Goal: Use online tool/utility: Utilize a website feature to perform a specific function

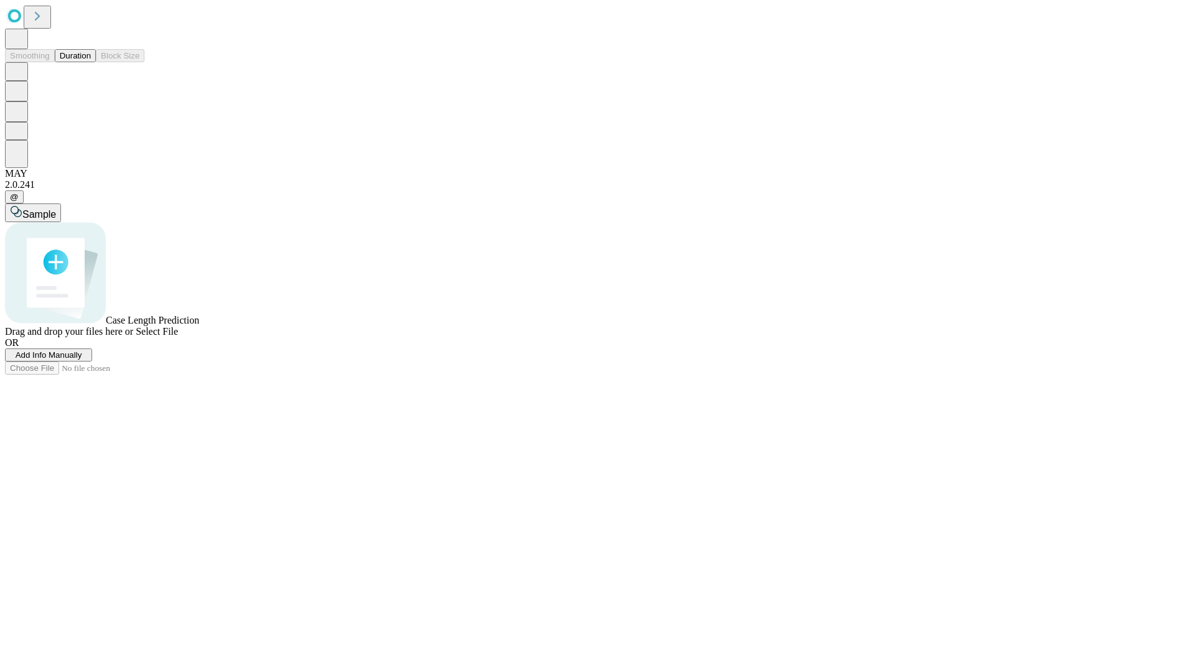
click at [91, 62] on button "Duration" at bounding box center [75, 55] width 41 height 13
click at [82, 360] on span "Add Info Manually" at bounding box center [49, 354] width 67 height 9
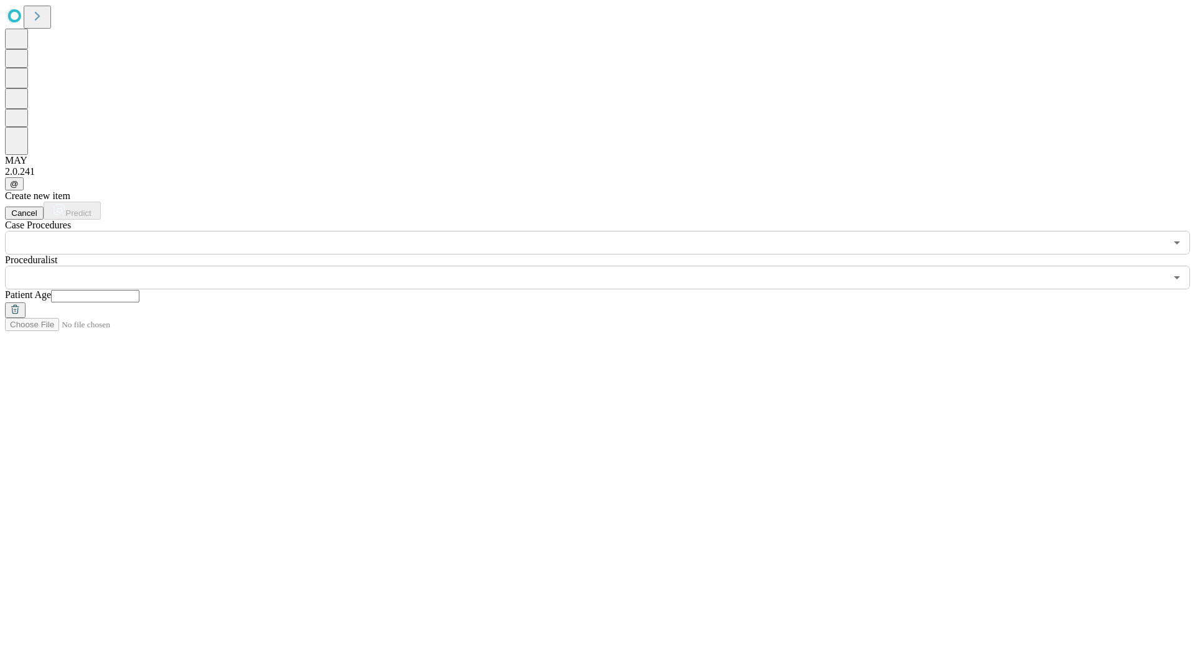
click at [139, 290] on input "text" at bounding box center [95, 296] width 88 height 12
type input "**"
click at [606, 266] on input "text" at bounding box center [585, 278] width 1161 height 24
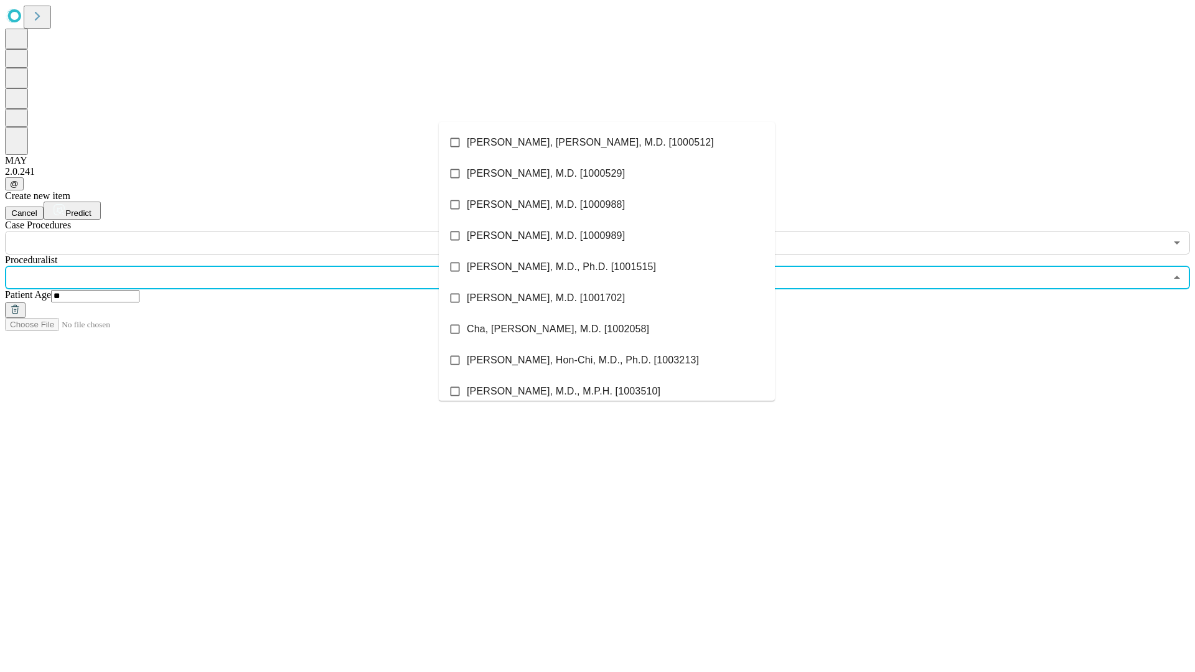
click at [607, 143] on li "[PERSON_NAME], [PERSON_NAME], M.D. [1000512]" at bounding box center [607, 142] width 336 height 31
click at [261, 231] on input "text" at bounding box center [585, 243] width 1161 height 24
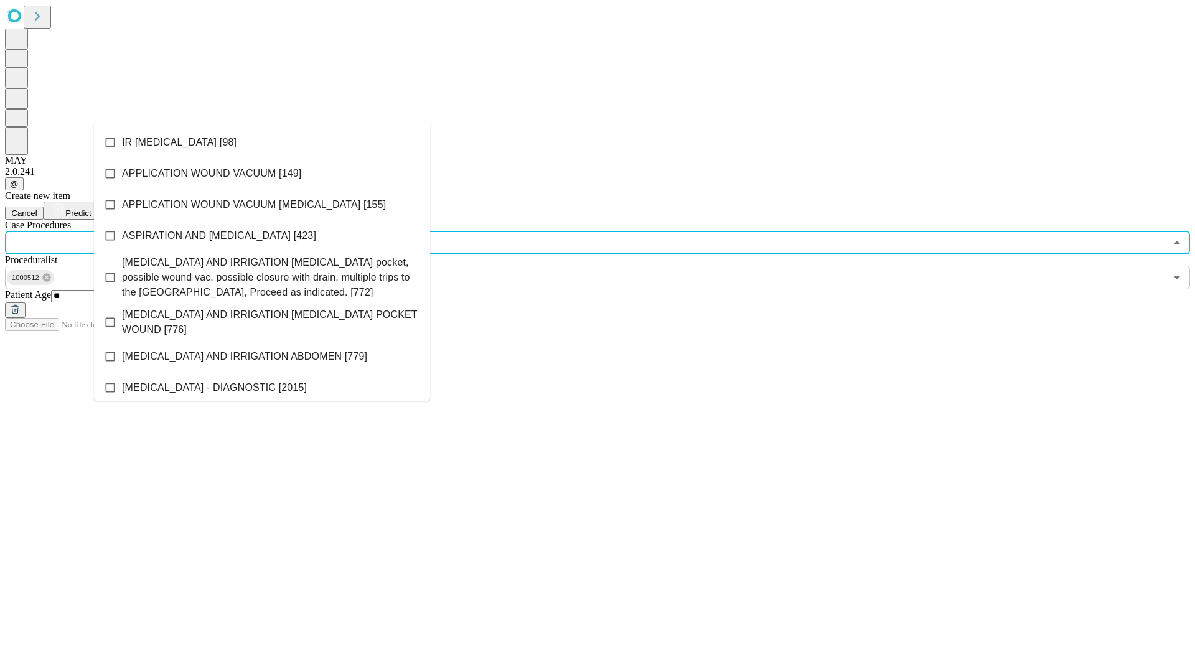
click at [262, 143] on li "IR [MEDICAL_DATA] [98]" at bounding box center [262, 142] width 336 height 31
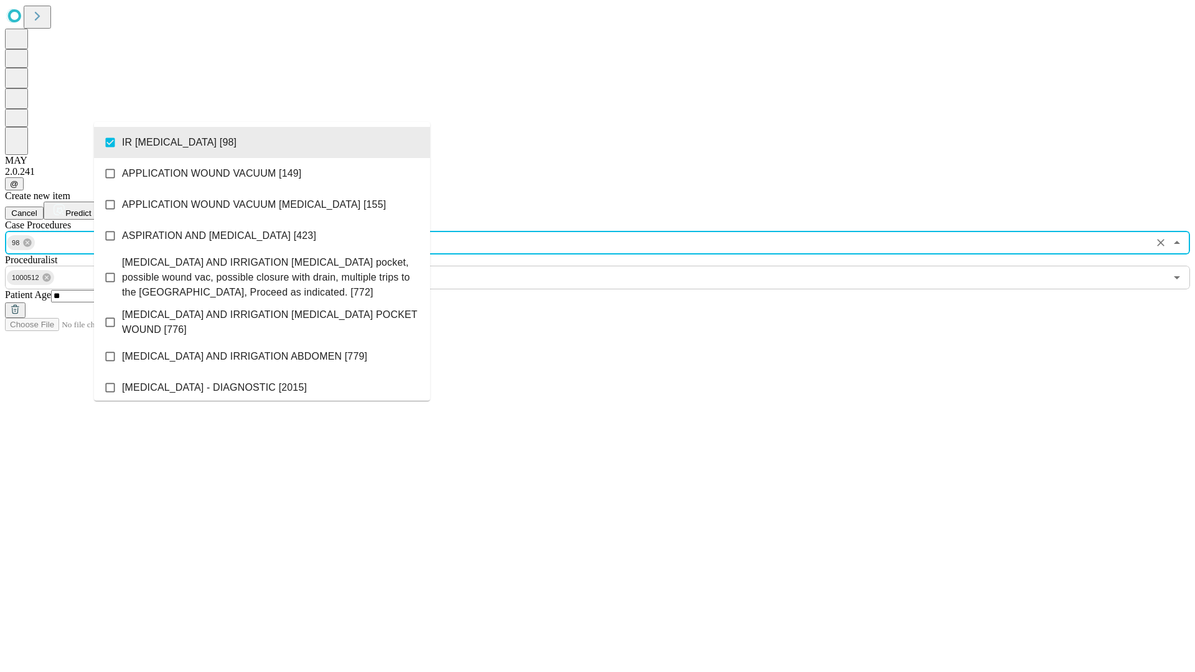
click at [91, 208] on span "Predict" at bounding box center [78, 212] width 26 height 9
